Goal: Register for event/course

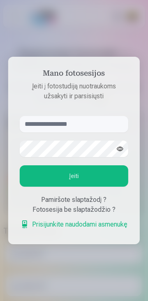
click at [102, 28] on div at bounding box center [74, 150] width 148 height 301
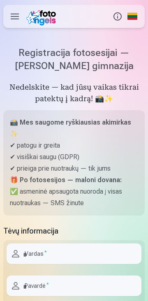
click at [134, 12] on link "Global" at bounding box center [132, 16] width 15 height 23
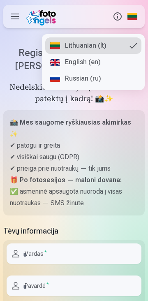
click at [117, 14] on button "Info" at bounding box center [117, 16] width 15 height 23
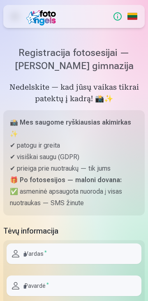
click at [17, 20] on label at bounding box center [14, 16] width 23 height 23
